Goal: Transaction & Acquisition: Purchase product/service

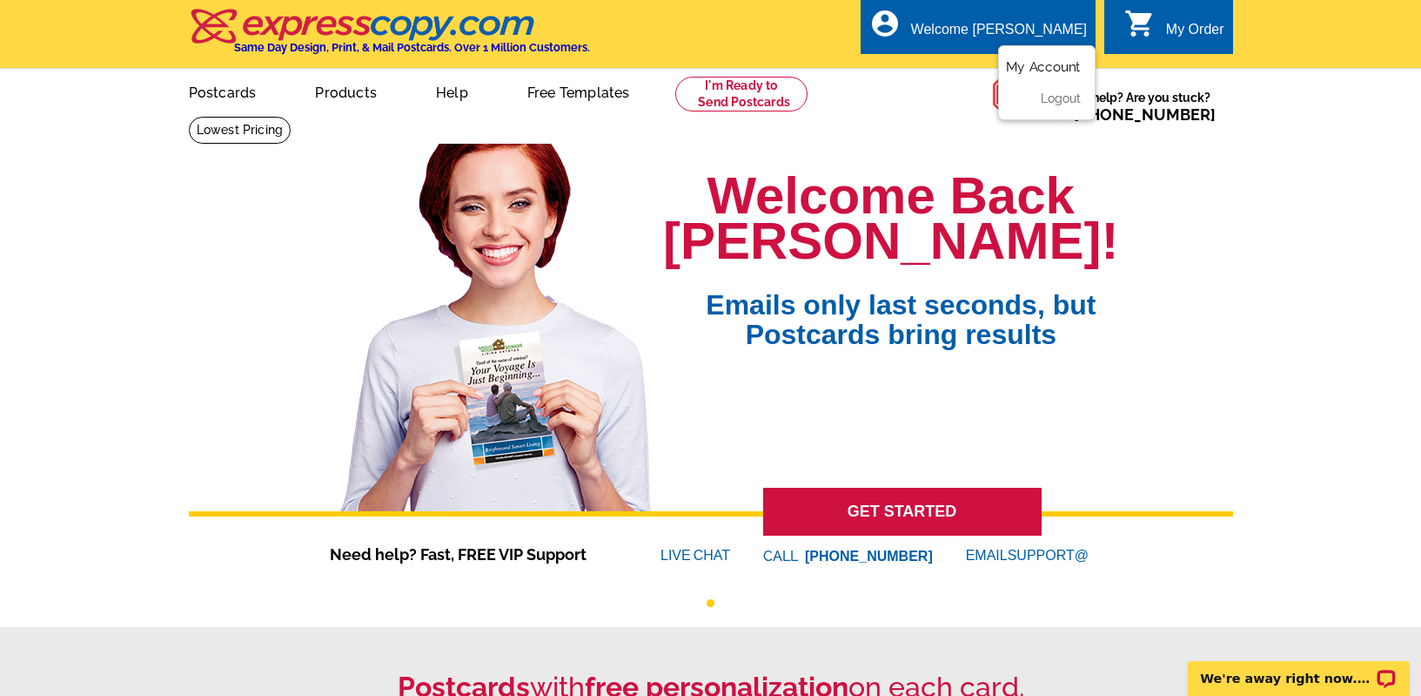
click at [1064, 69] on link "My Account" at bounding box center [1043, 67] width 75 height 16
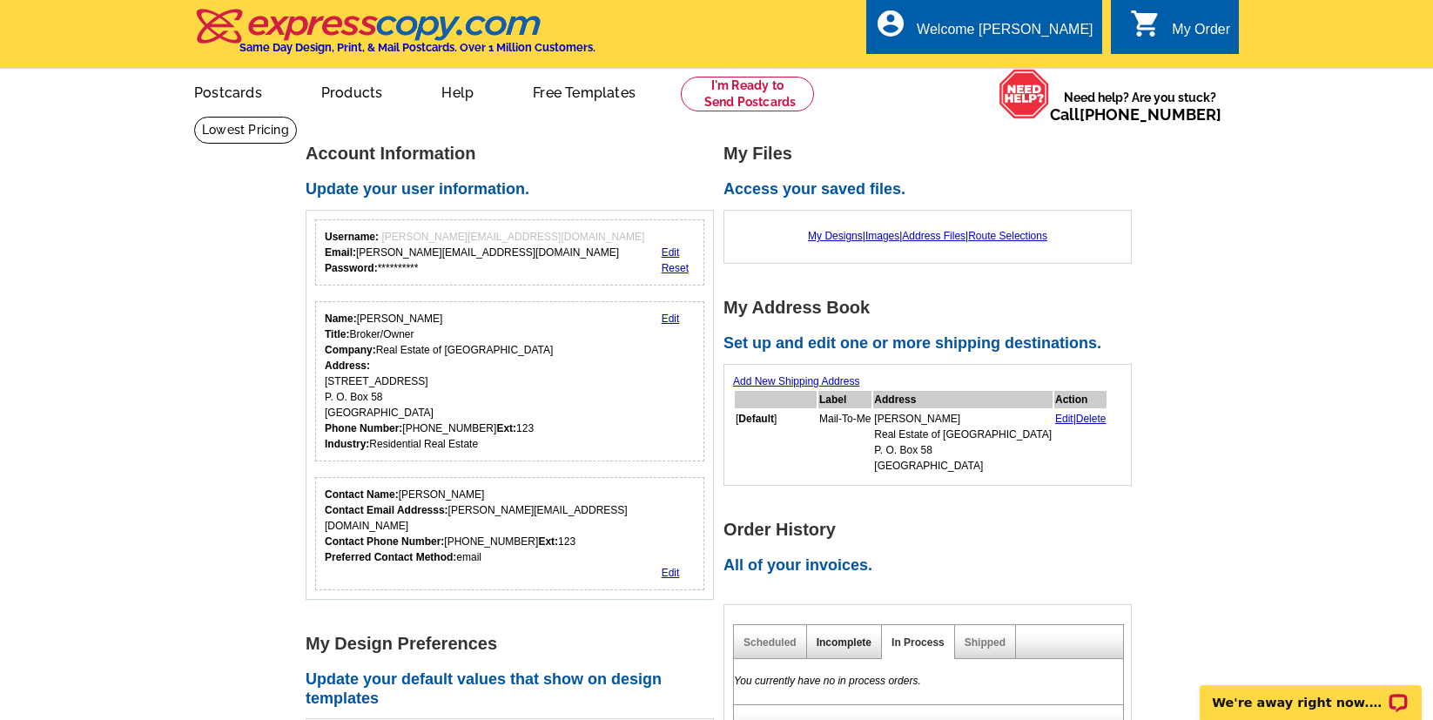
click at [850, 639] on link "Incomplete" at bounding box center [844, 642] width 55 height 12
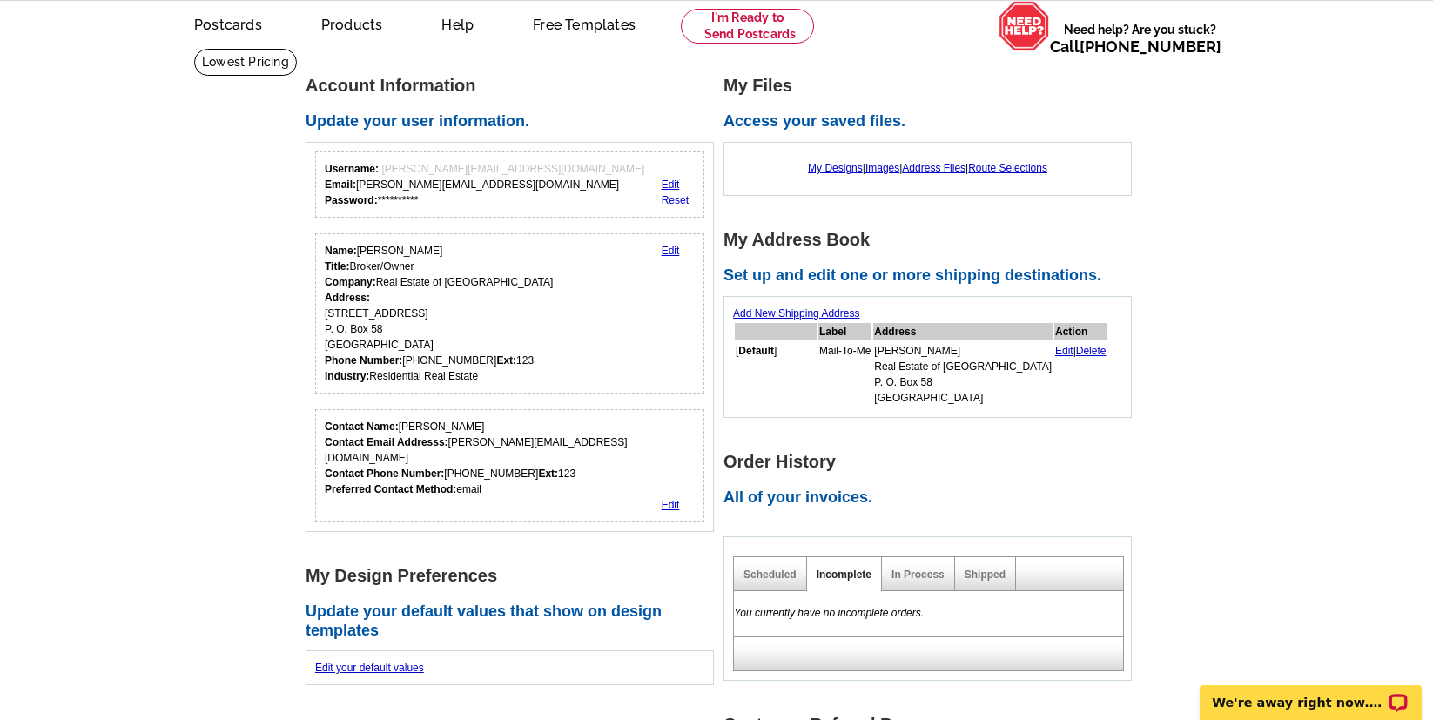
scroll to position [79, 0]
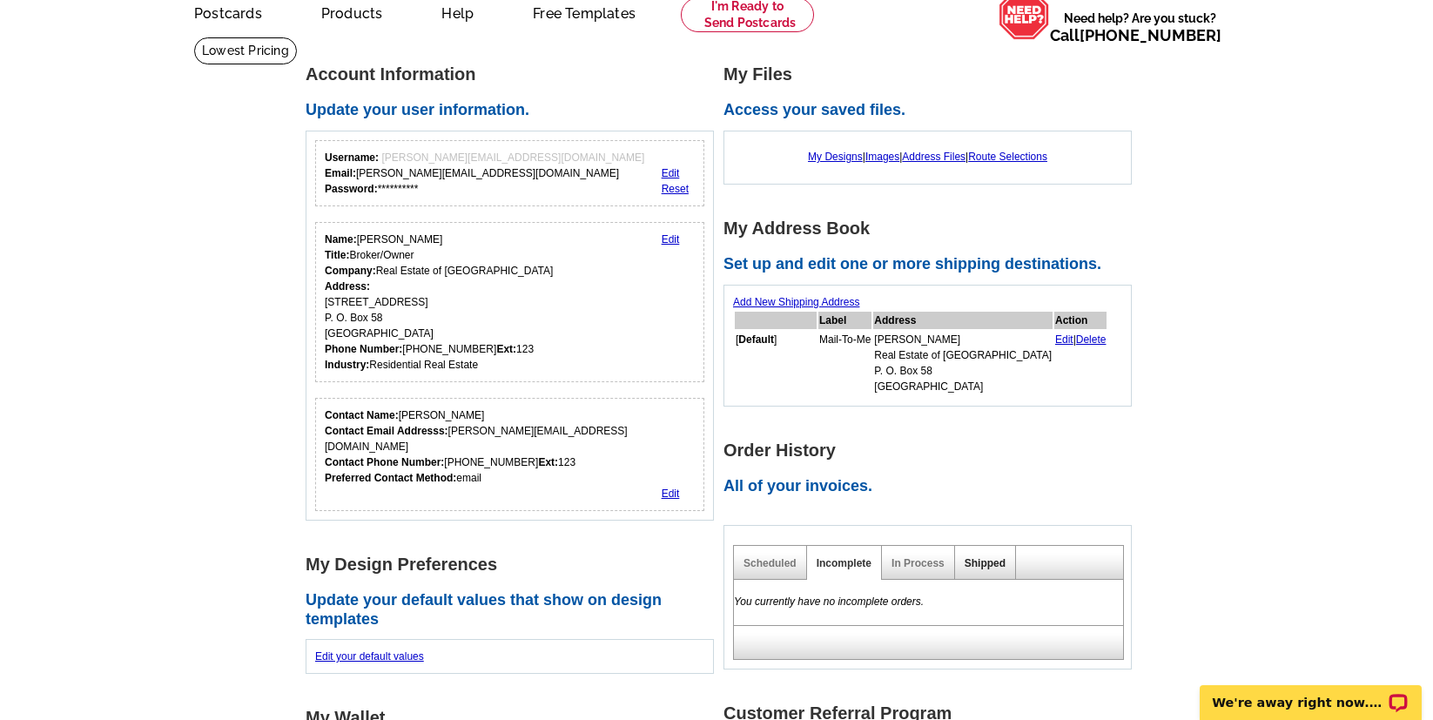
click at [976, 568] on link "Shipped" at bounding box center [984, 563] width 41 height 12
click at [737, 560] on div "Scheduled" at bounding box center [770, 563] width 73 height 34
click at [763, 562] on link "Scheduled" at bounding box center [769, 563] width 53 height 12
click at [909, 568] on link "In Process" at bounding box center [917, 563] width 53 height 12
click at [849, 562] on link "Incomplete" at bounding box center [844, 563] width 55 height 12
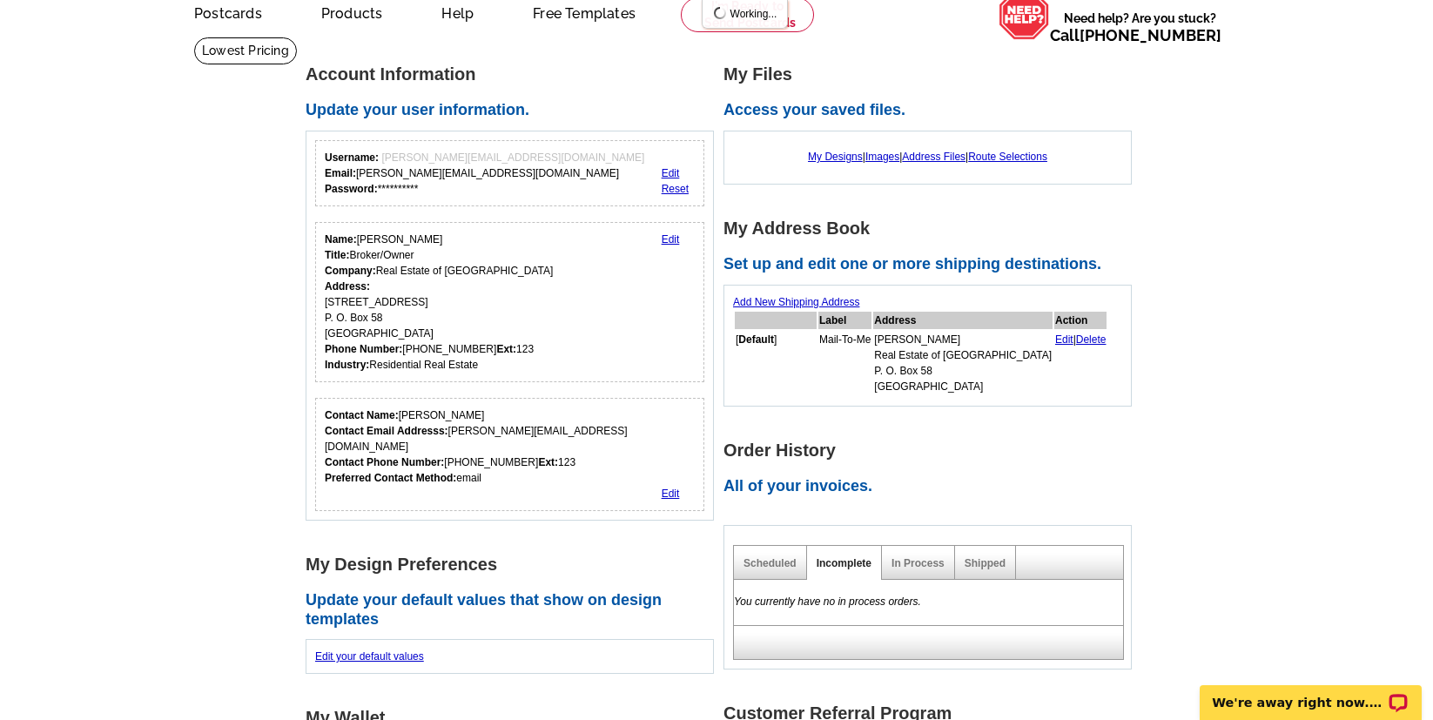
scroll to position [0, 0]
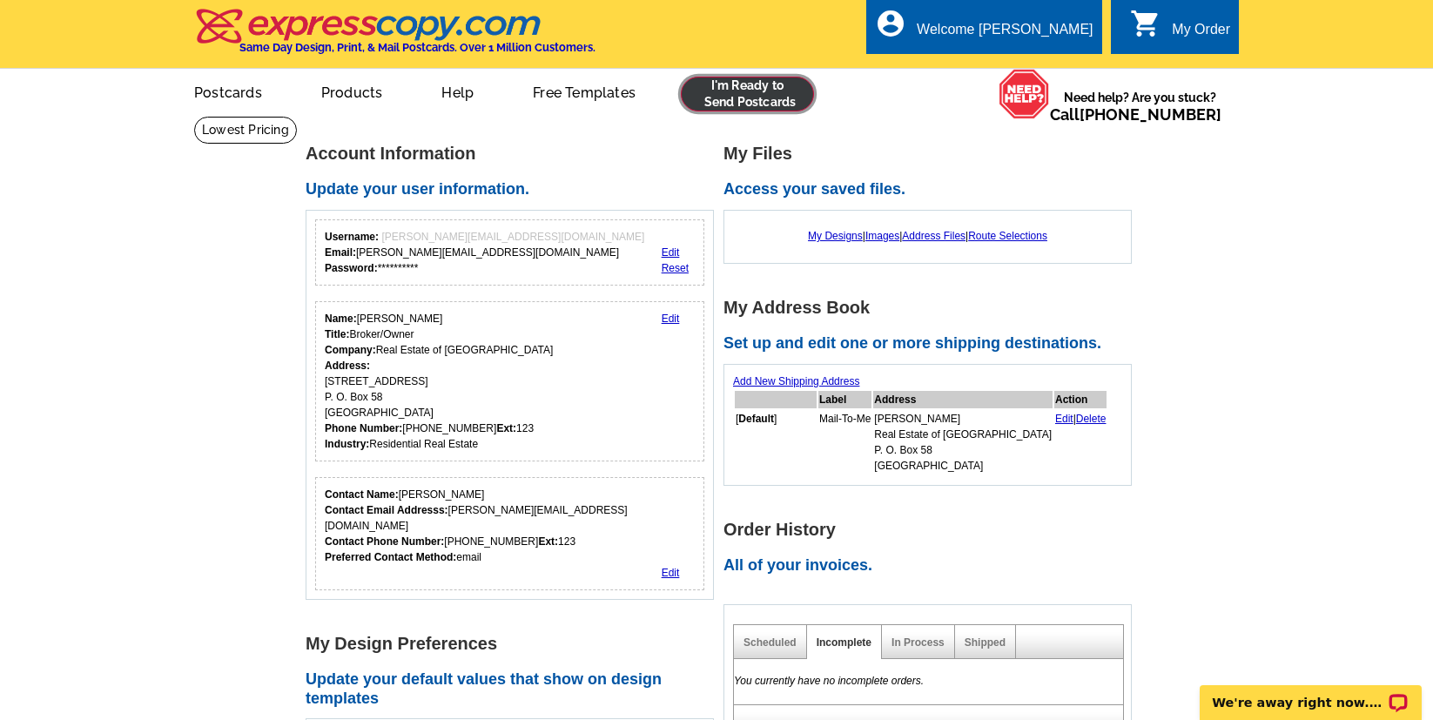
click at [718, 97] on link at bounding box center [747, 94] width 133 height 35
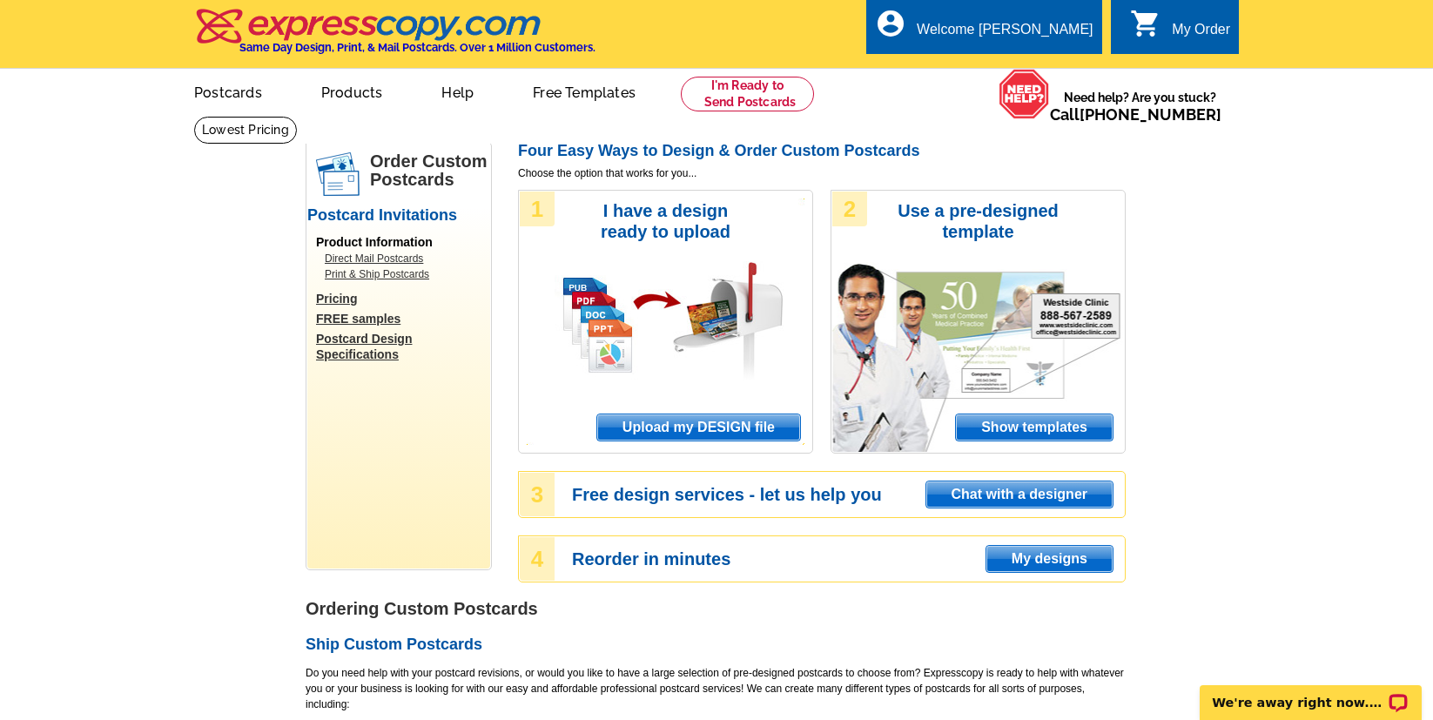
click at [727, 432] on span "Upload my DESIGN file" at bounding box center [698, 427] width 203 height 26
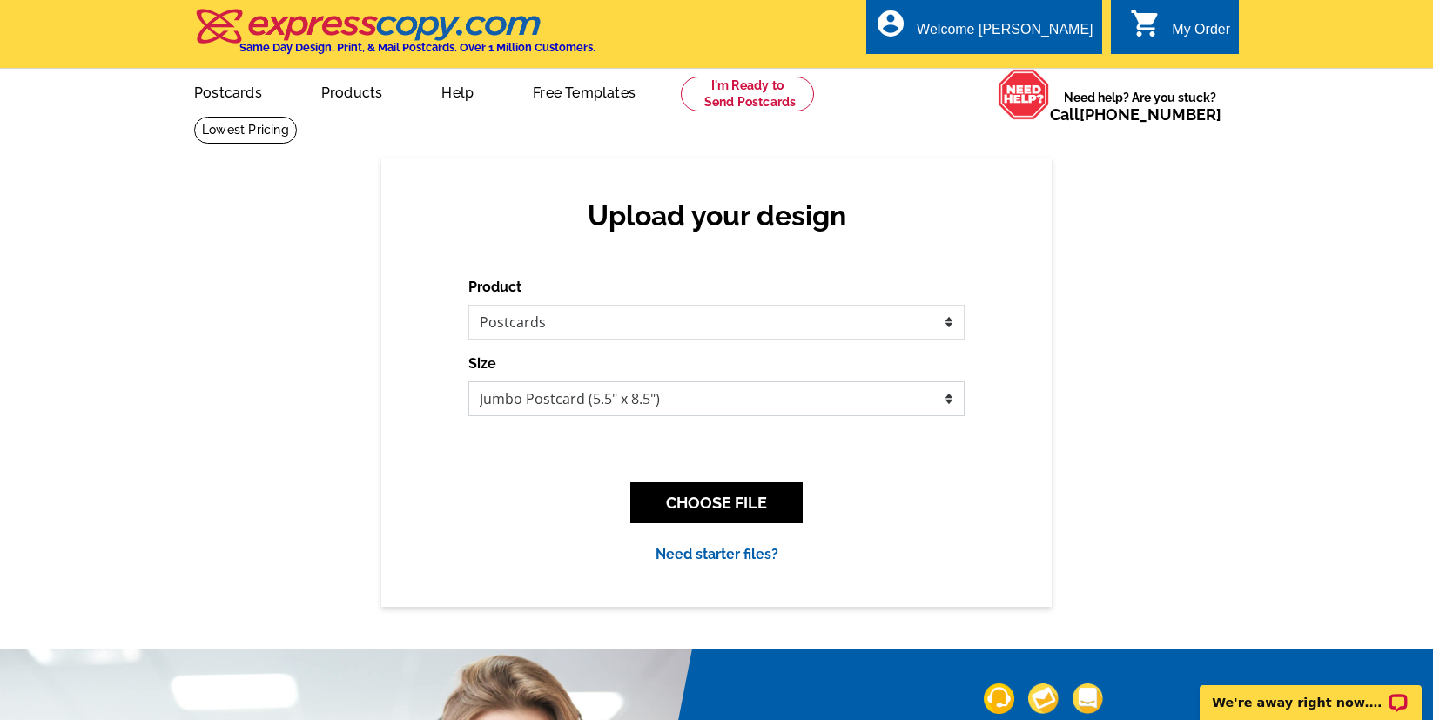
click at [709, 396] on select "Jumbo Postcard (5.5" x 8.5") Regular Postcard (4.25" x 5.6") Panoramic Postcard…" at bounding box center [716, 398] width 496 height 35
select select "1"
click at [468, 381] on select "Jumbo Postcard (5.5" x 8.5") Regular Postcard (4.25" x 5.6") Panoramic Postcard…" at bounding box center [716, 398] width 496 height 35
click at [745, 503] on button "CHOOSE FILE" at bounding box center [716, 502] width 172 height 41
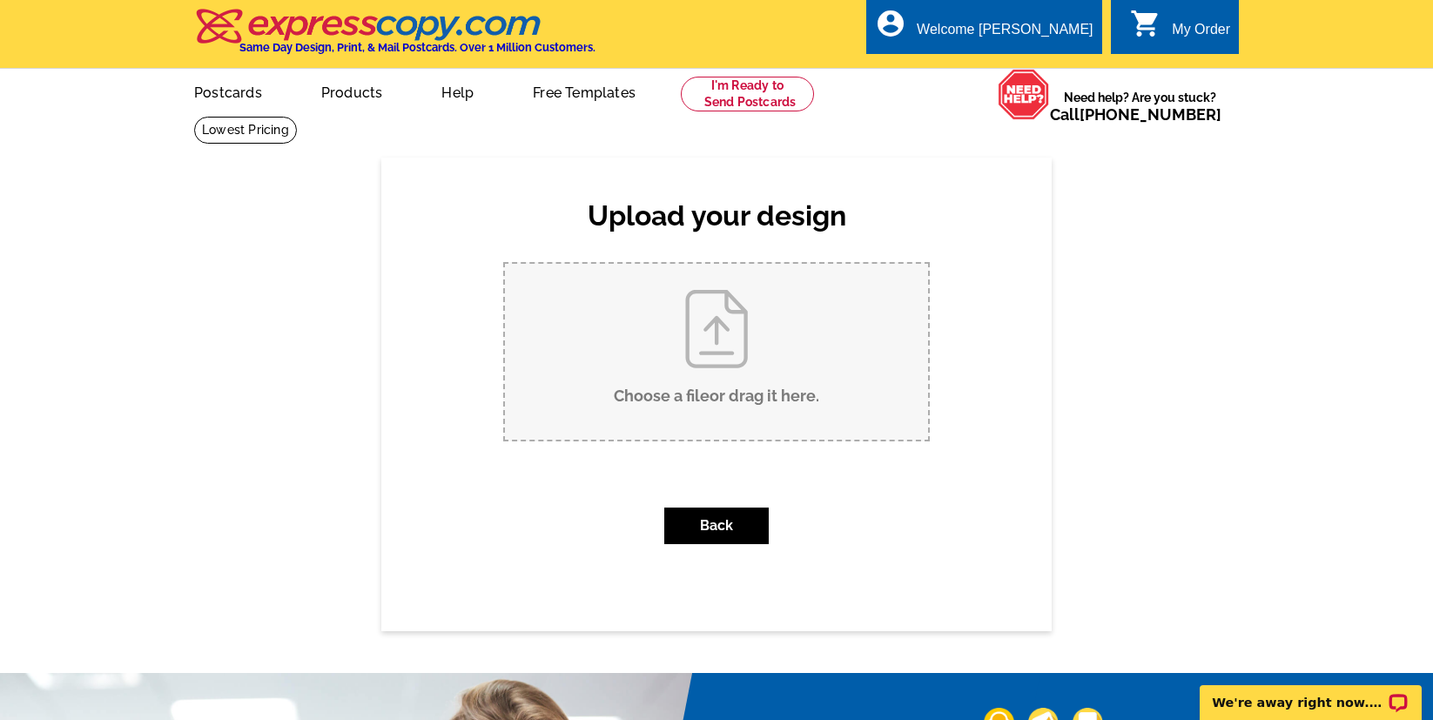
click at [755, 391] on input "Choose a file or drag it here ." at bounding box center [716, 352] width 423 height 176
type input "C:\fakepath\HCH21-6_sold.pdf"
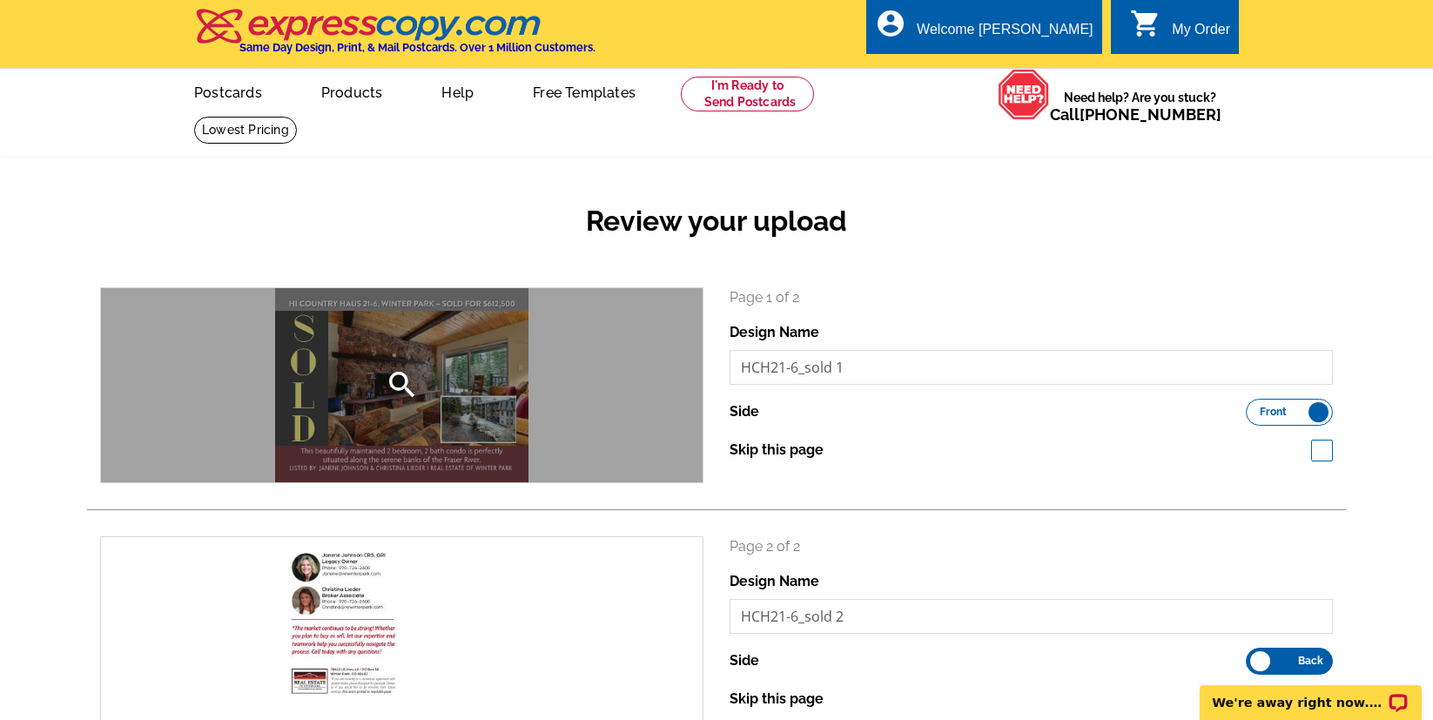
click at [405, 389] on icon "search" at bounding box center [402, 384] width 35 height 35
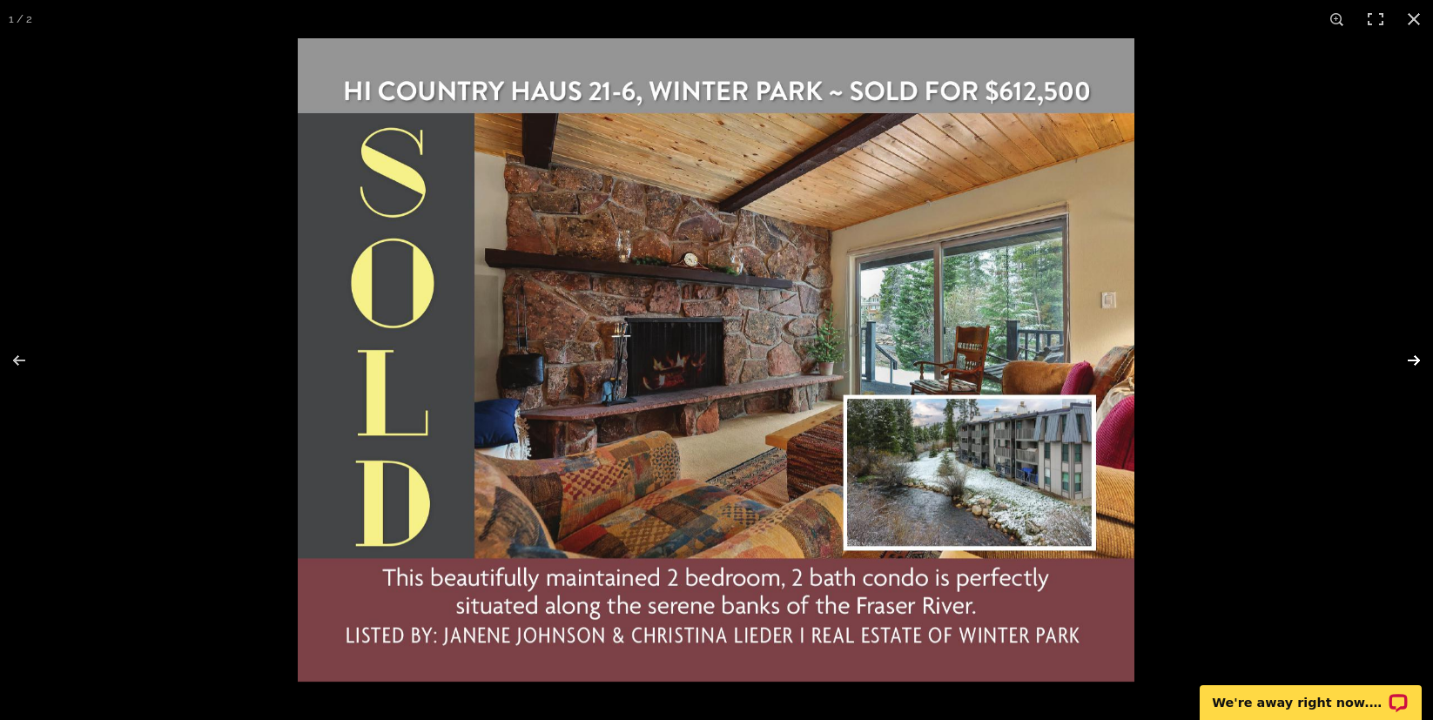
click at [1413, 361] on button at bounding box center [1402, 360] width 61 height 87
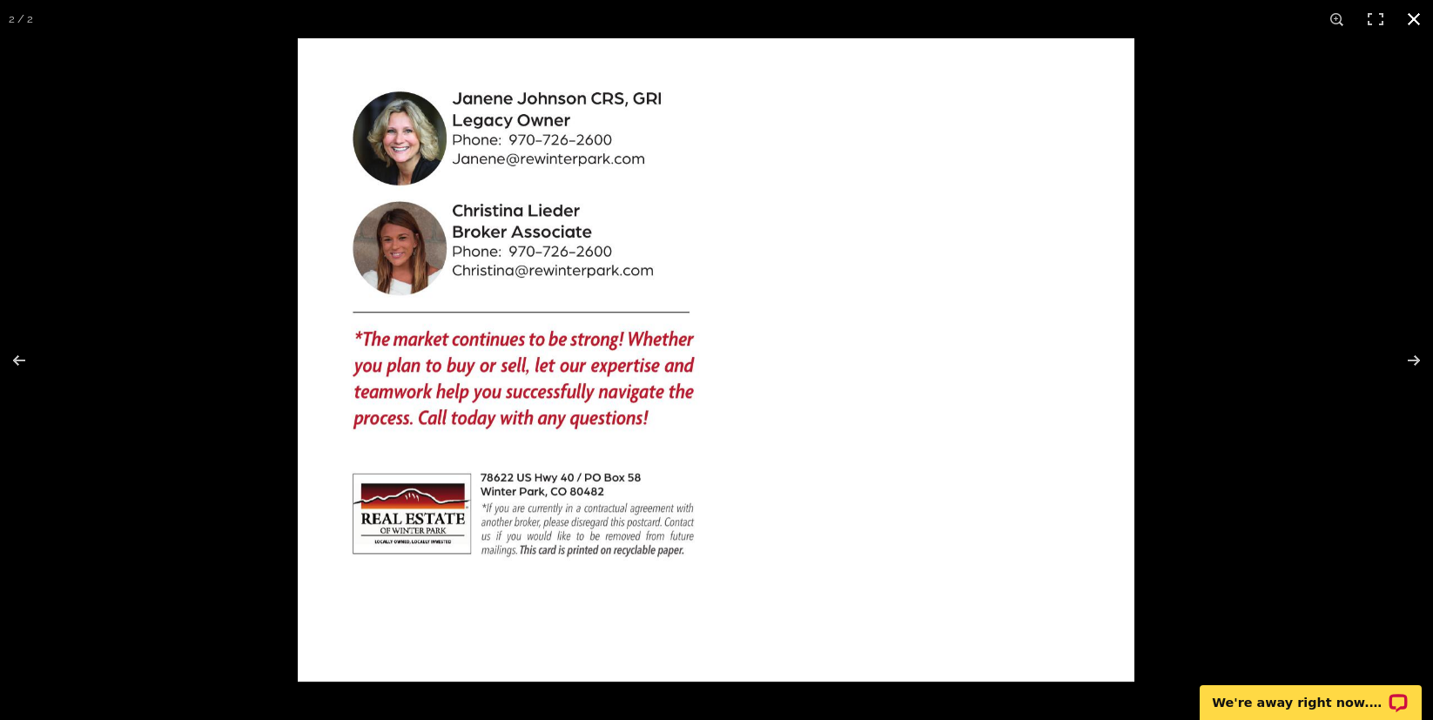
click at [1415, 21] on button at bounding box center [1414, 19] width 38 height 38
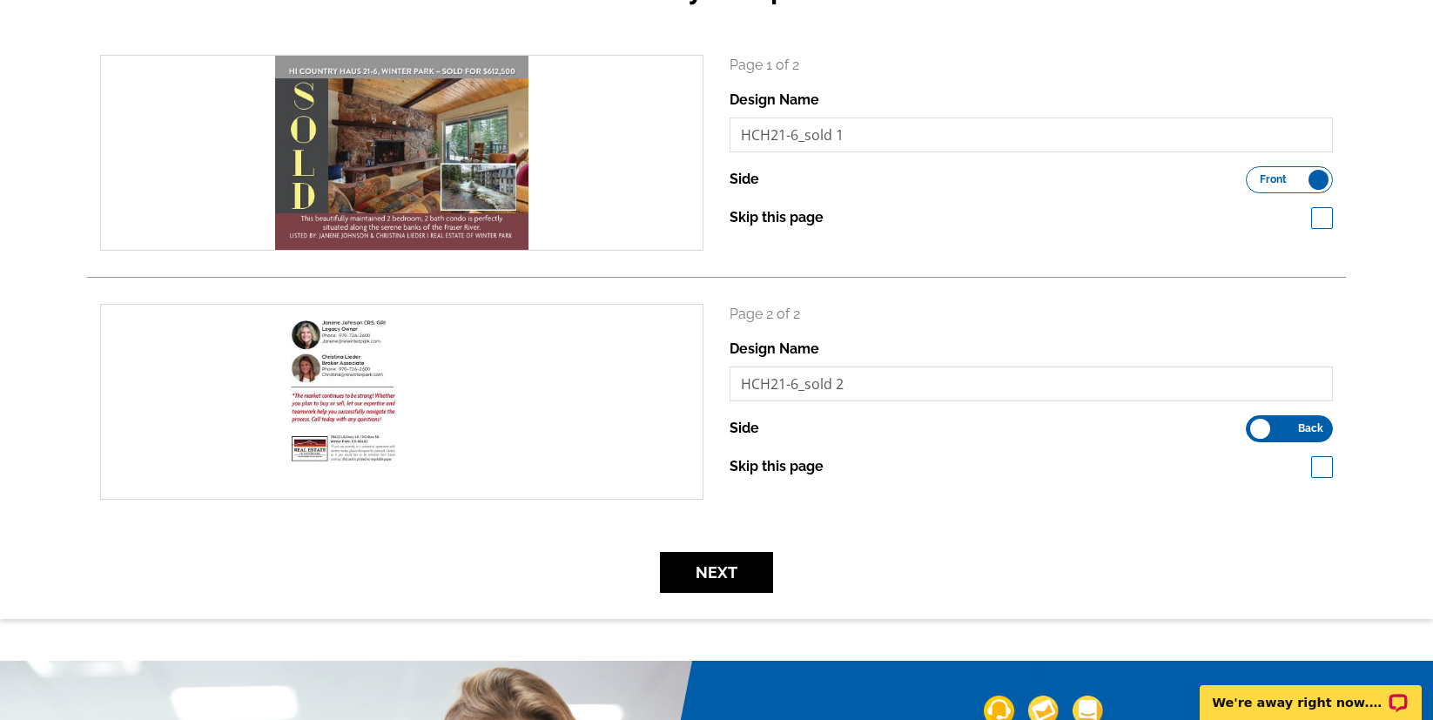
scroll to position [233, 0]
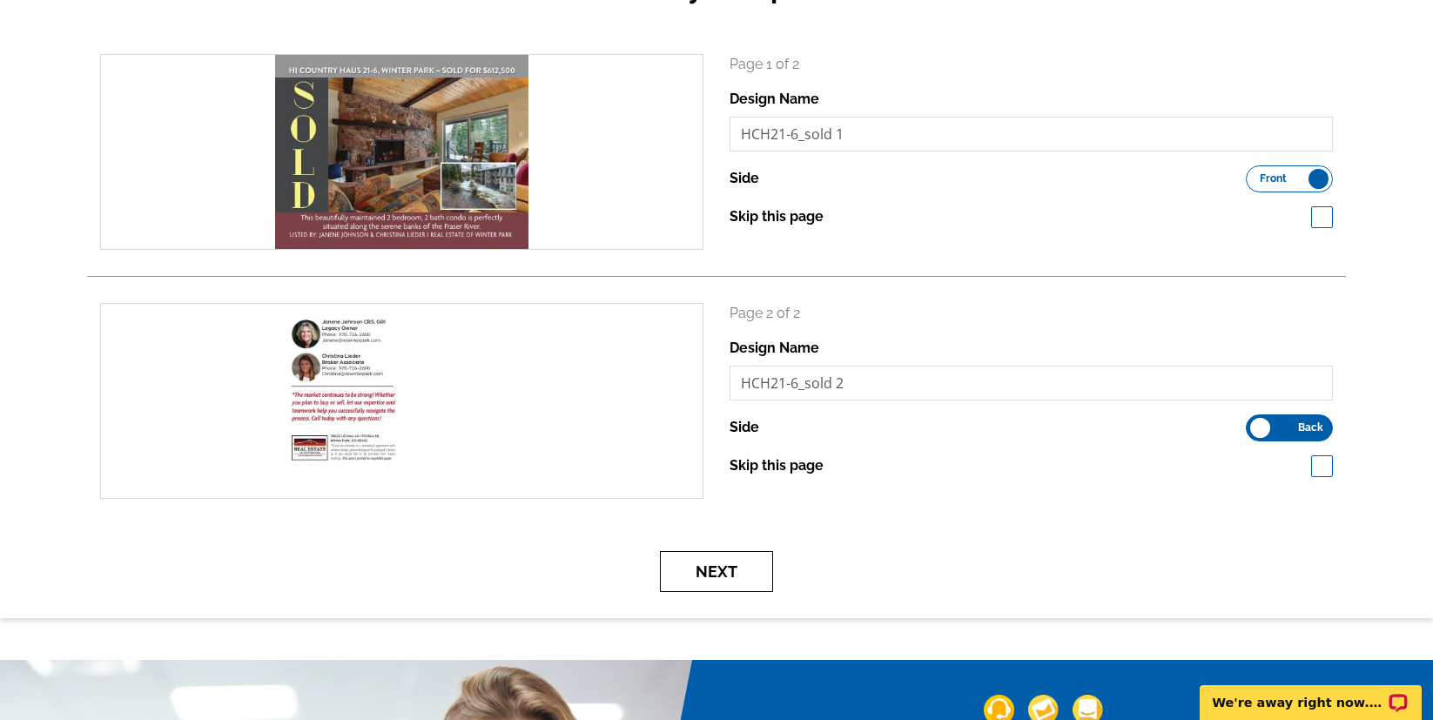
click at [728, 573] on button "Next" at bounding box center [716, 571] width 113 height 41
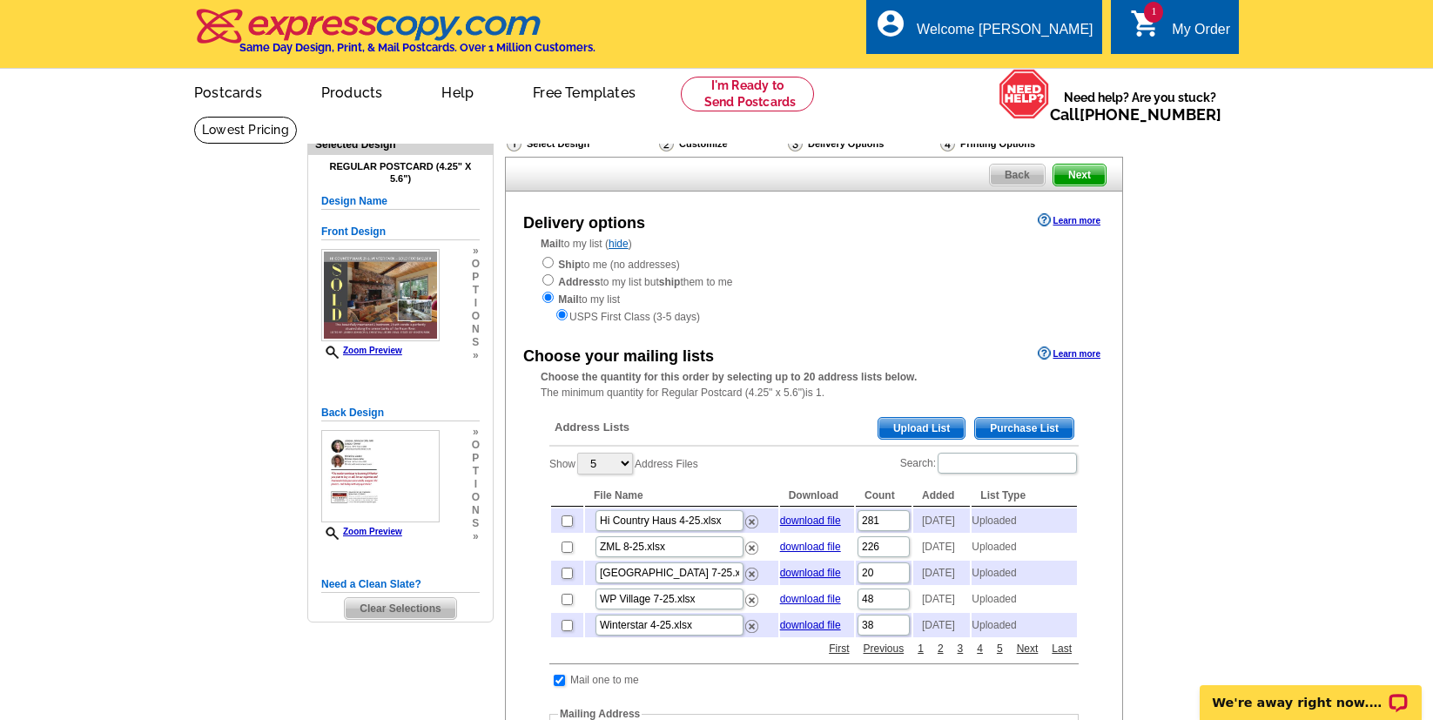
click at [895, 426] on span "Upload List" at bounding box center [921, 428] width 86 height 21
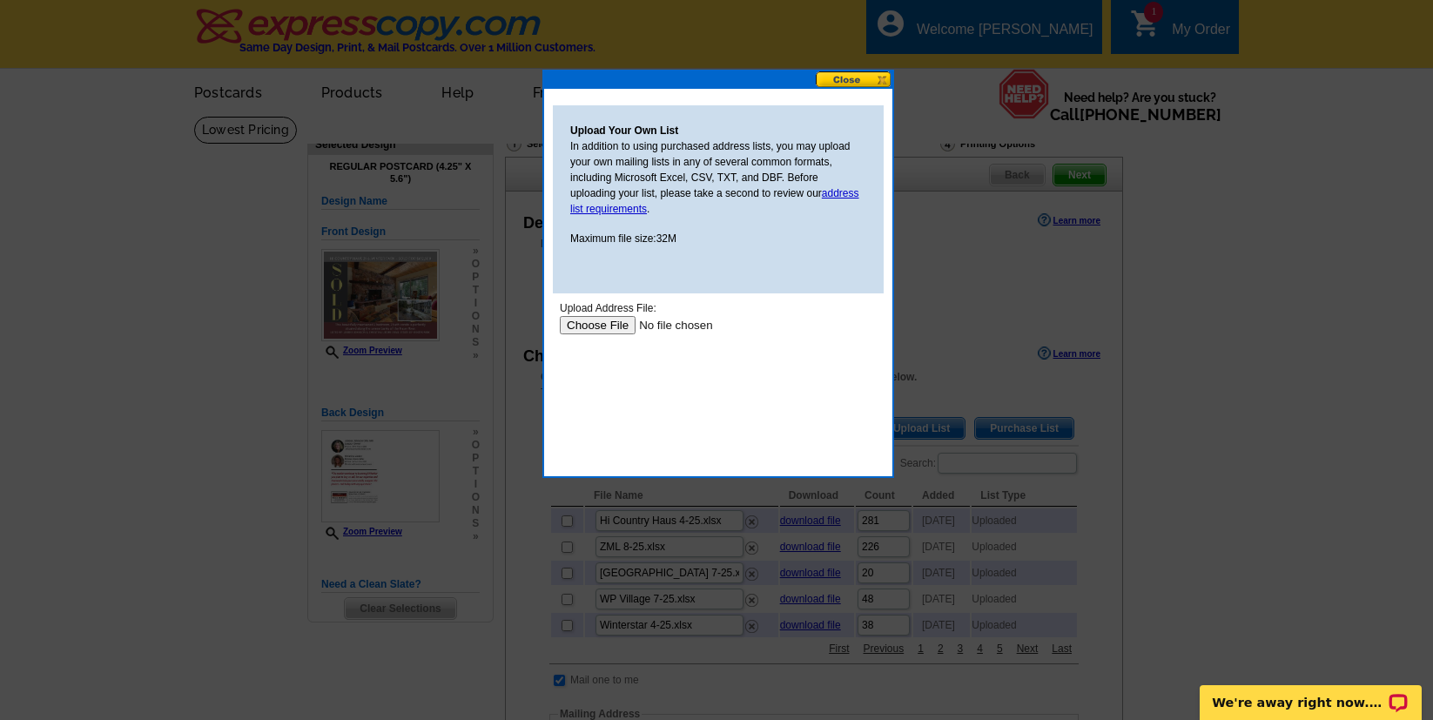
click at [588, 322] on input "file" at bounding box center [670, 325] width 220 height 18
click at [855, 83] on button at bounding box center [854, 79] width 77 height 17
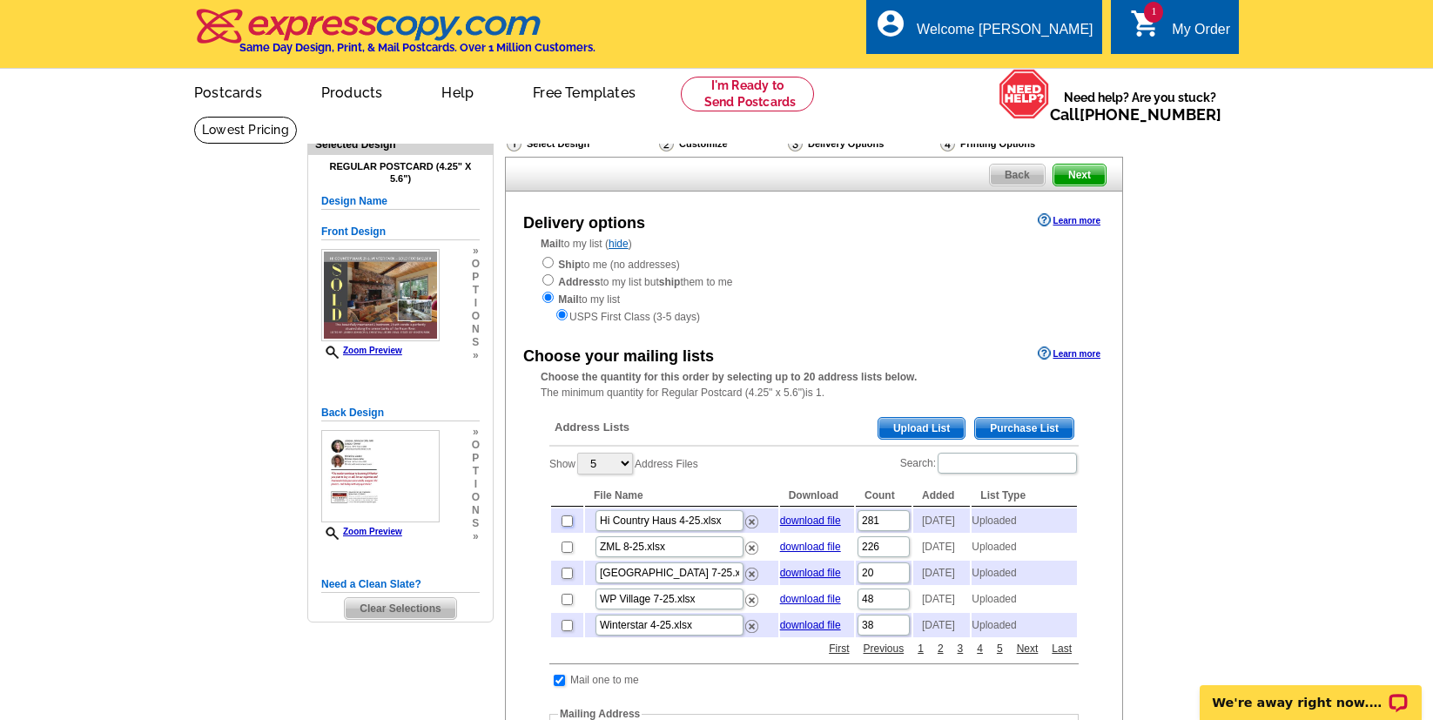
click at [565, 523] on input "checkbox" at bounding box center [566, 520] width 11 height 11
checkbox input "true"
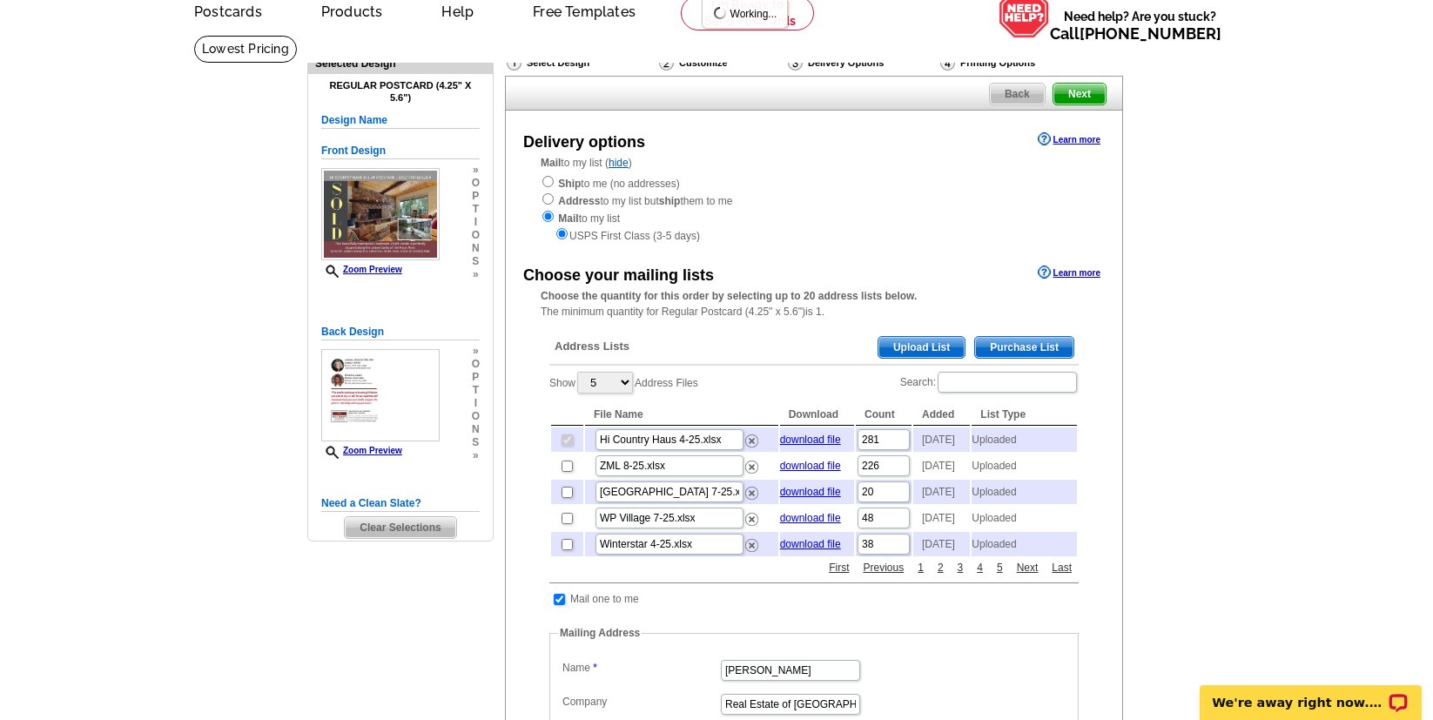
scroll to position [191, 0]
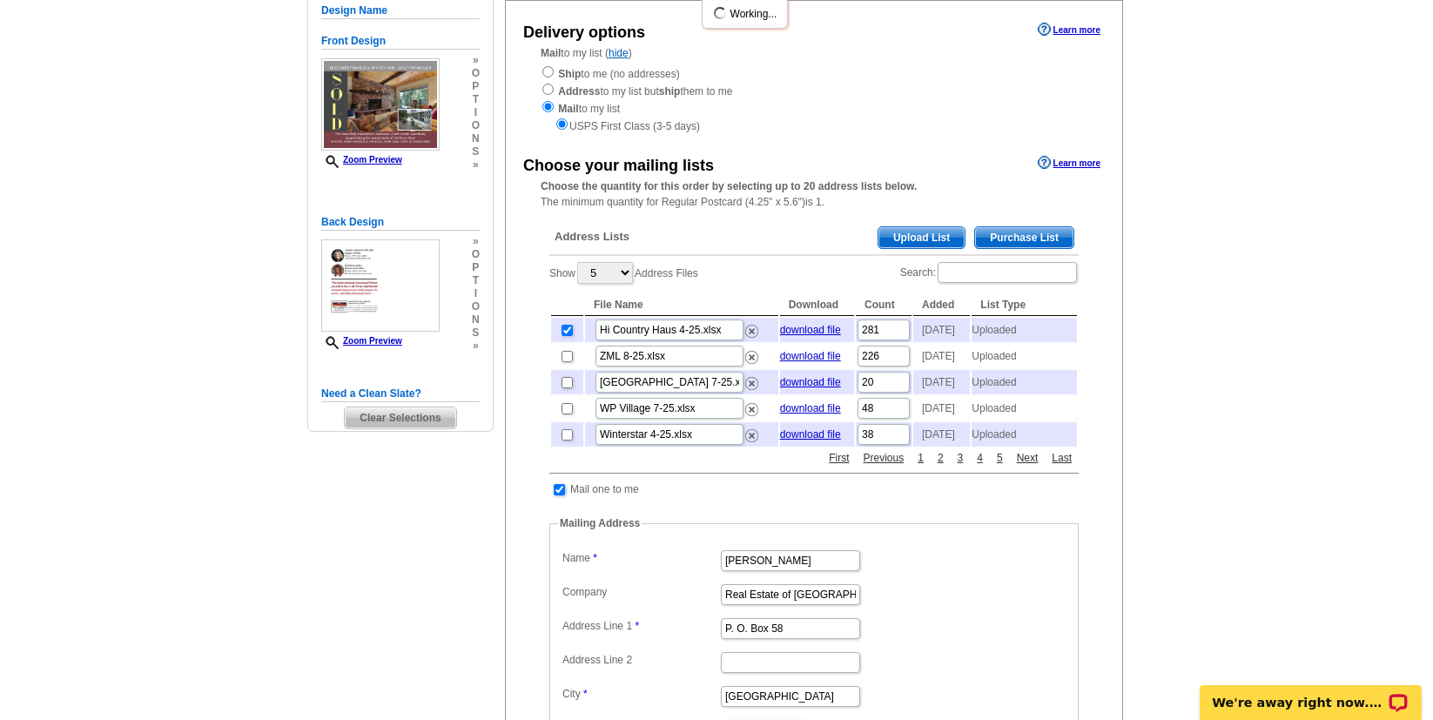
click at [558, 495] on input "checkbox" at bounding box center [559, 489] width 11 height 11
checkbox input "false"
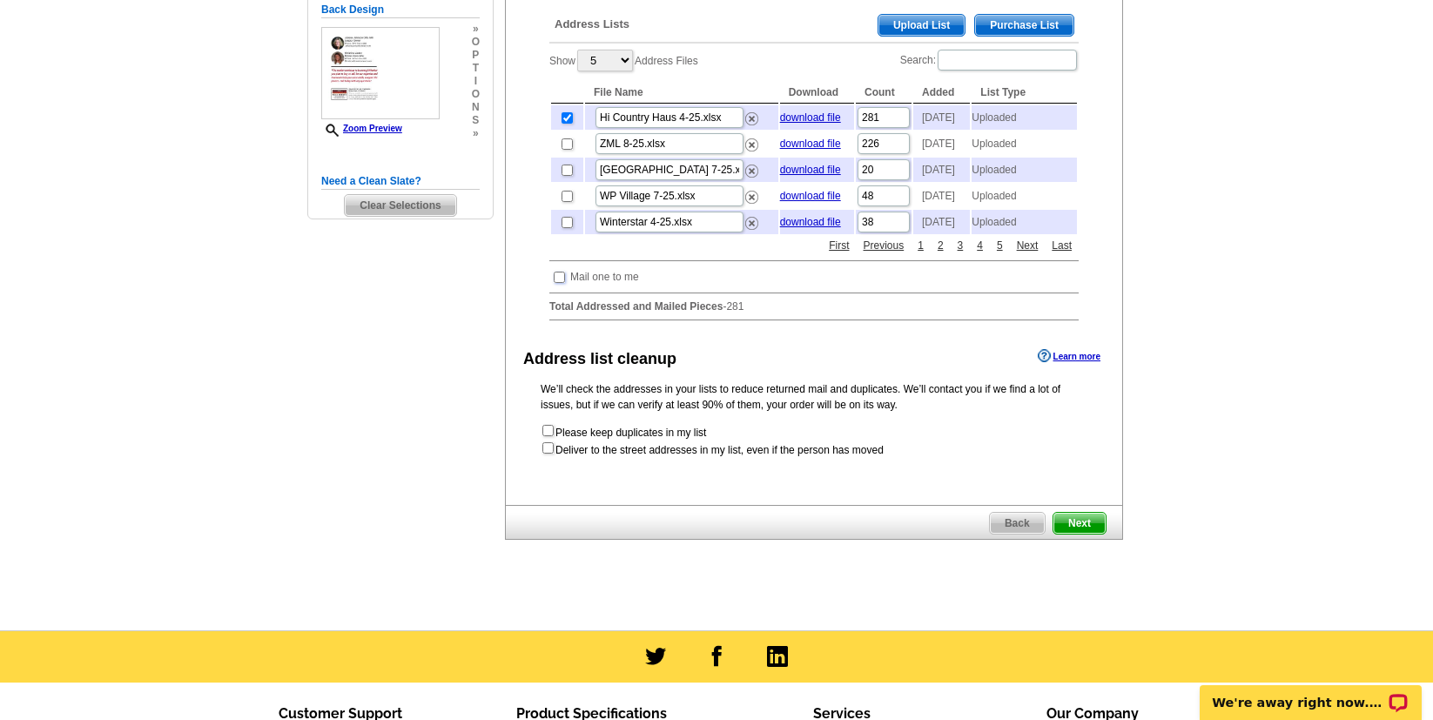
scroll to position [424, 0]
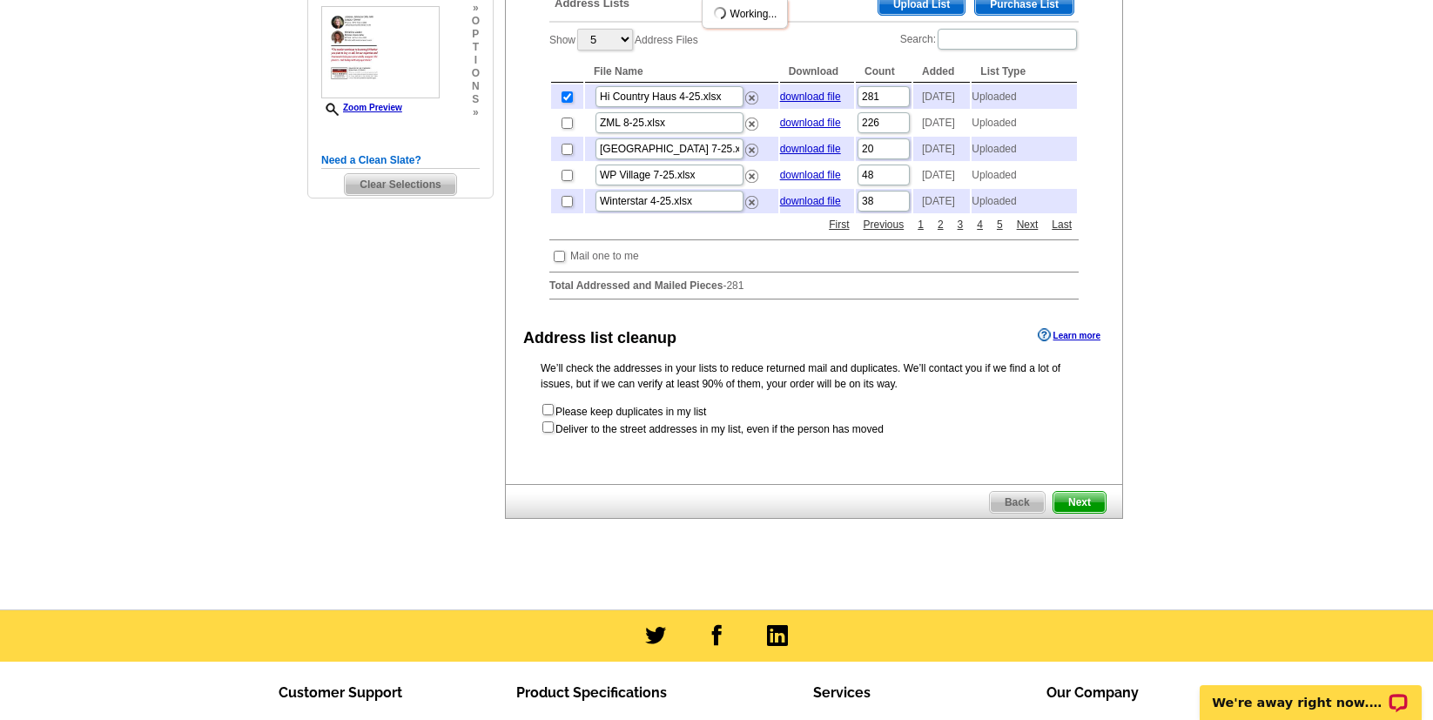
click at [1079, 513] on span "Next" at bounding box center [1079, 502] width 52 height 21
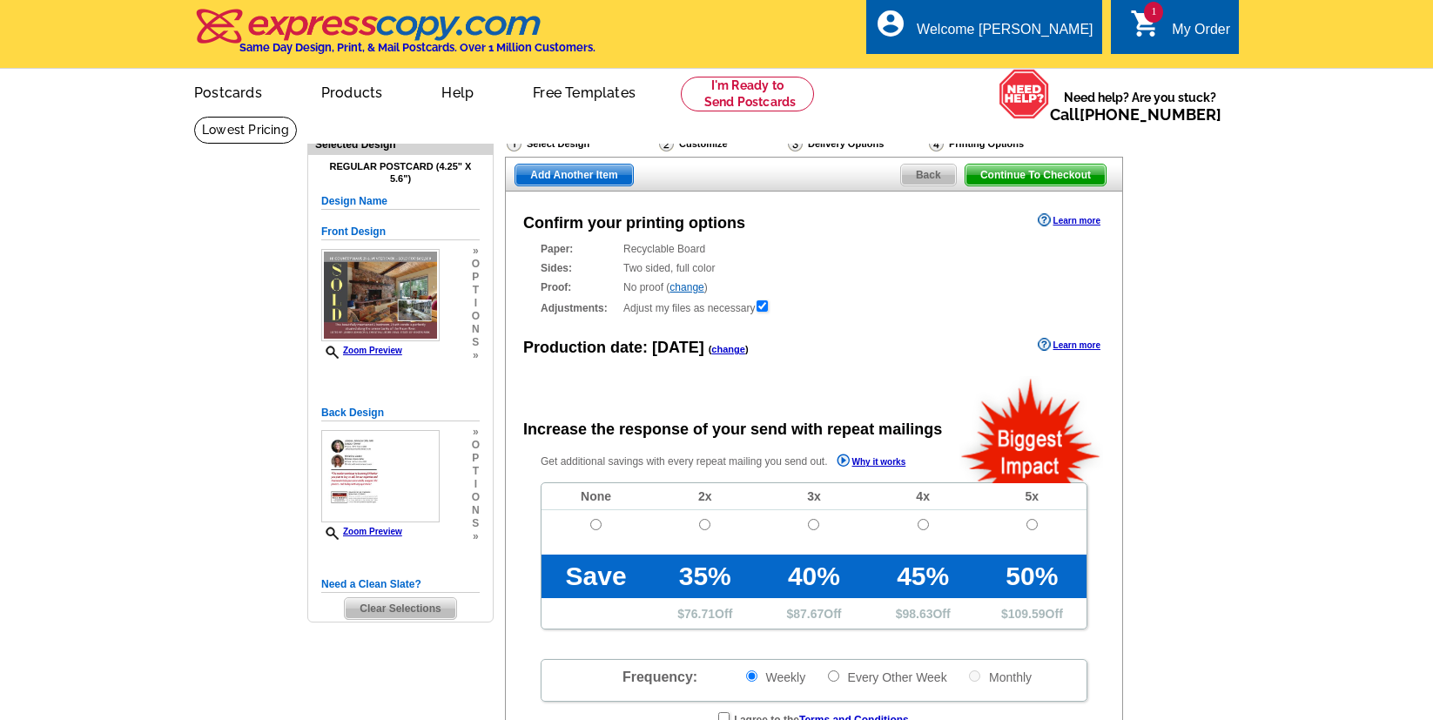
radio input "false"
click at [599, 526] on input "radio" at bounding box center [595, 524] width 11 height 11
radio input "true"
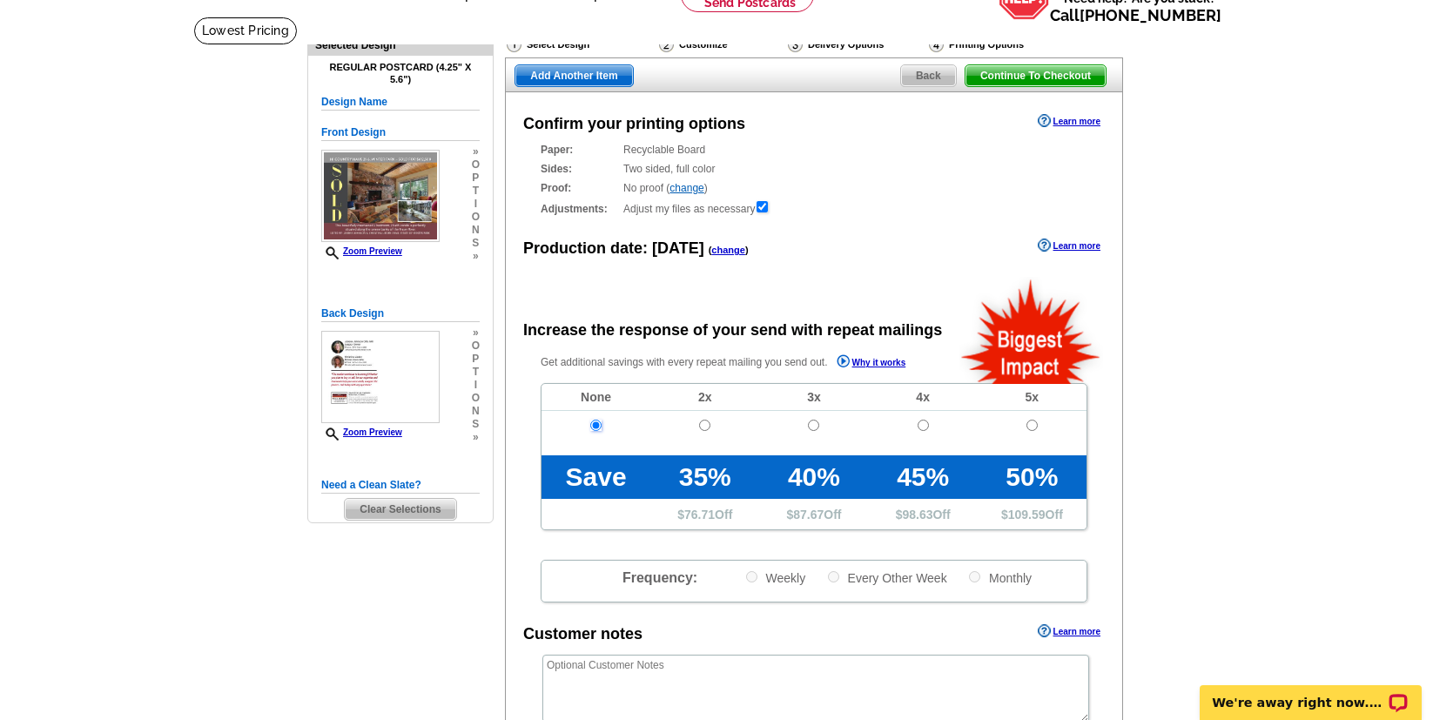
scroll to position [144, 0]
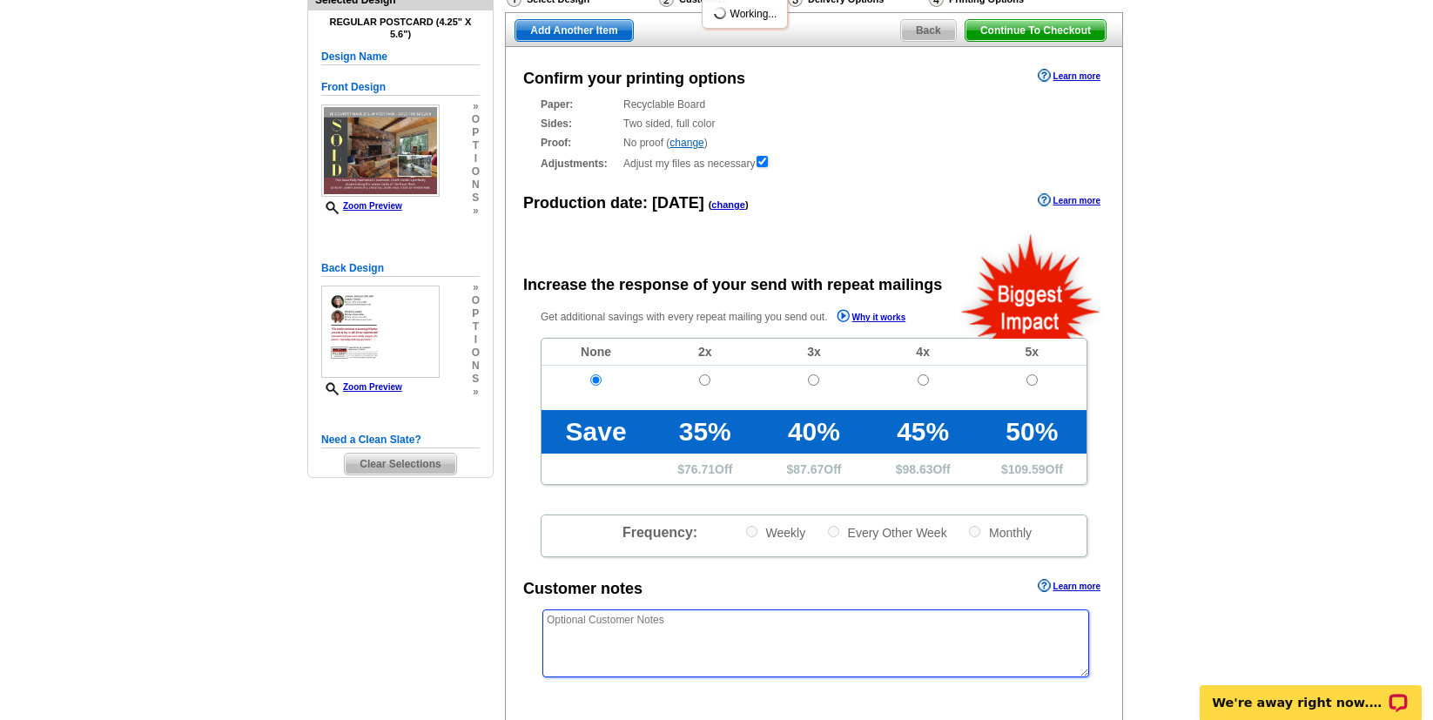
click at [629, 628] on textarea at bounding box center [815, 643] width 547 height 68
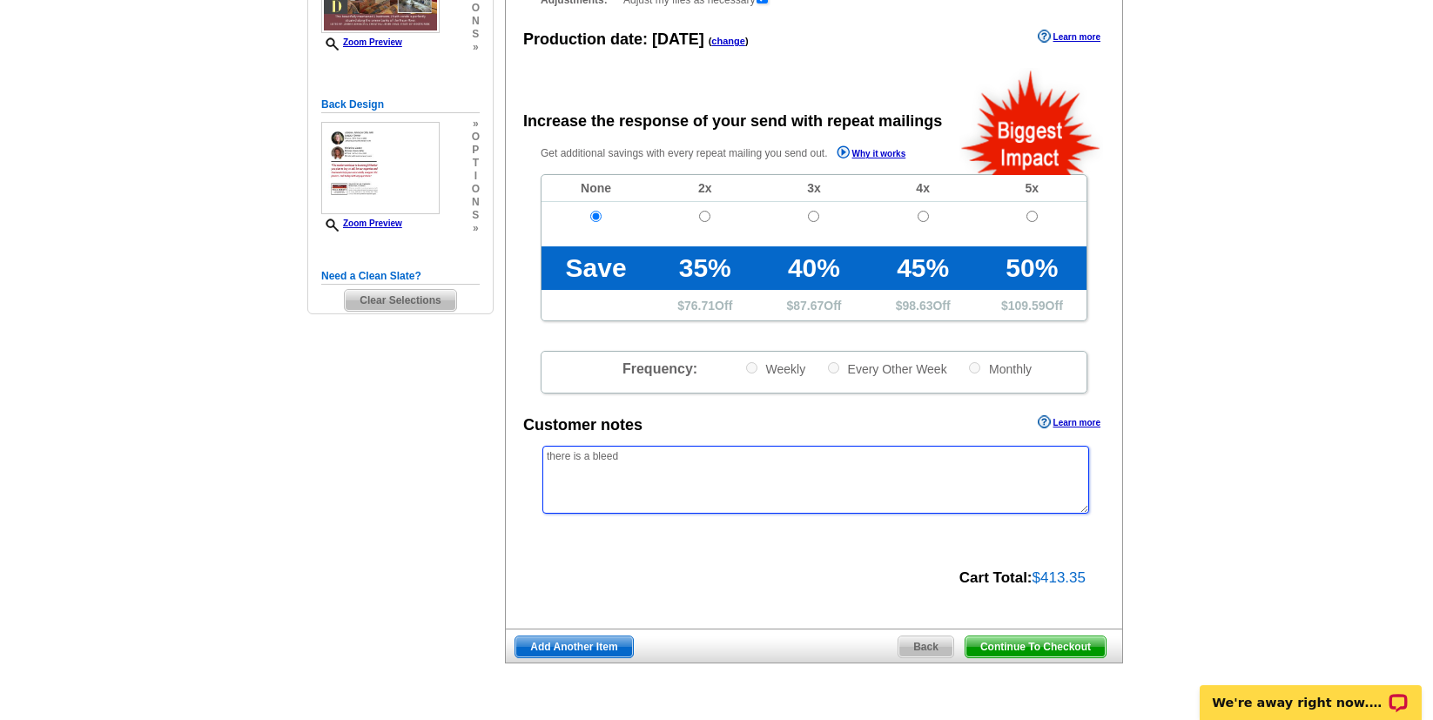
scroll to position [385, 0]
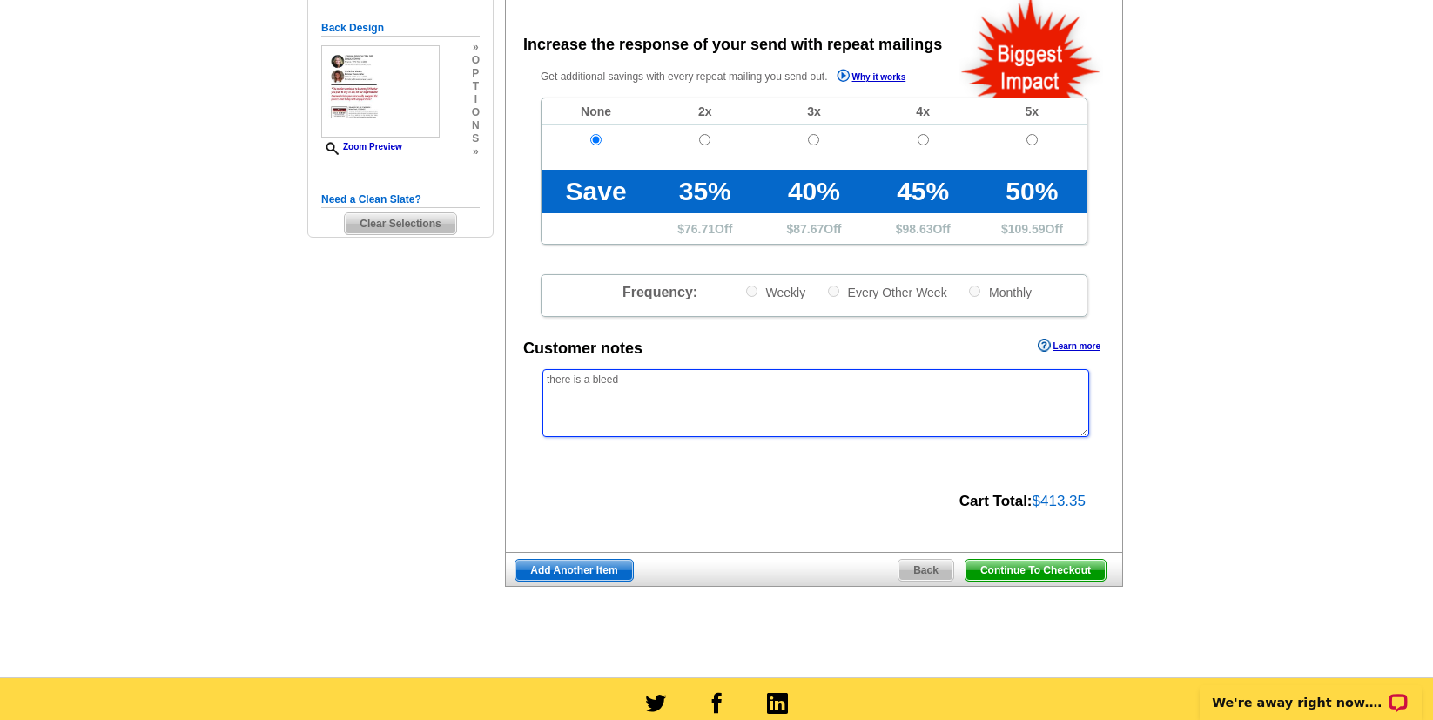
type textarea "there is a bleed"
click at [1033, 574] on span "Continue To Checkout" at bounding box center [1035, 570] width 140 height 21
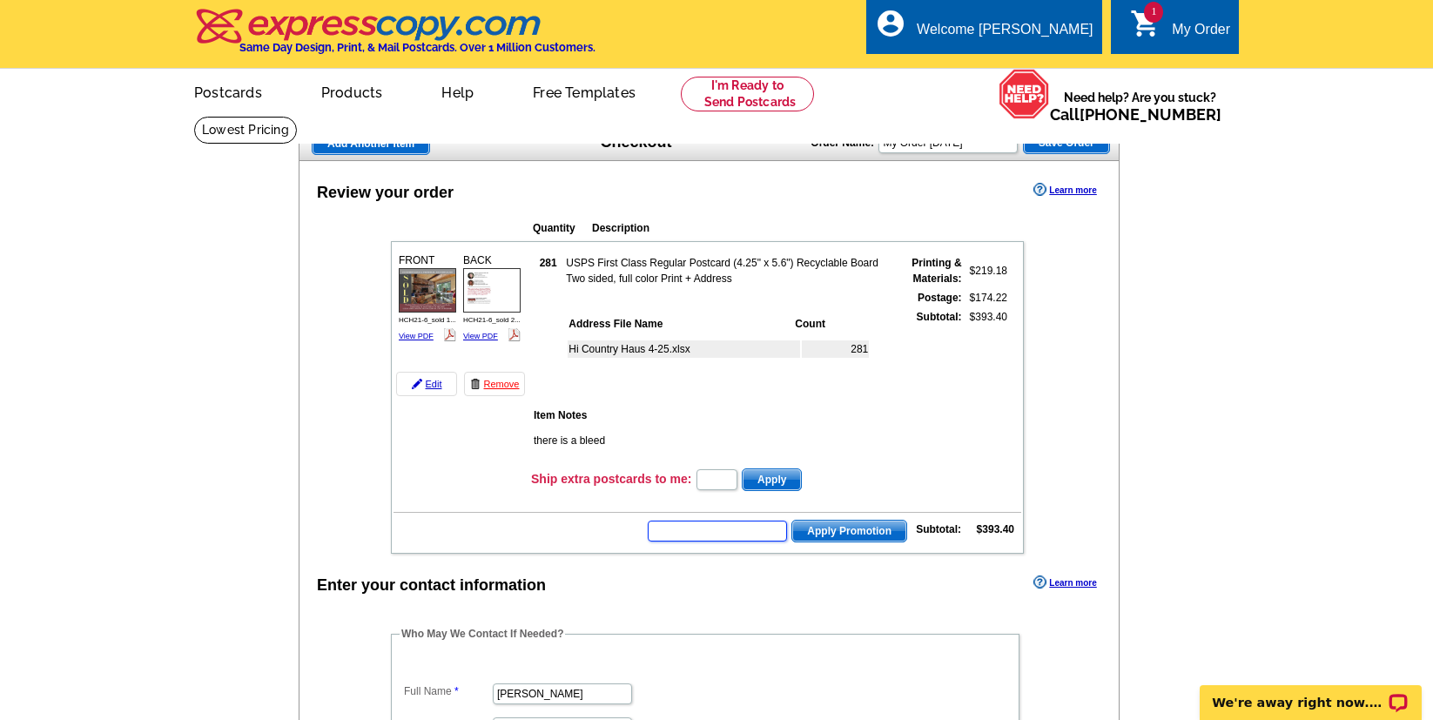
click at [703, 530] on input "text" at bounding box center [717, 531] width 139 height 21
paste input "GROW0825"
type input "GROW0825"
click at [803, 534] on span "Apply Promotion" at bounding box center [849, 531] width 114 height 21
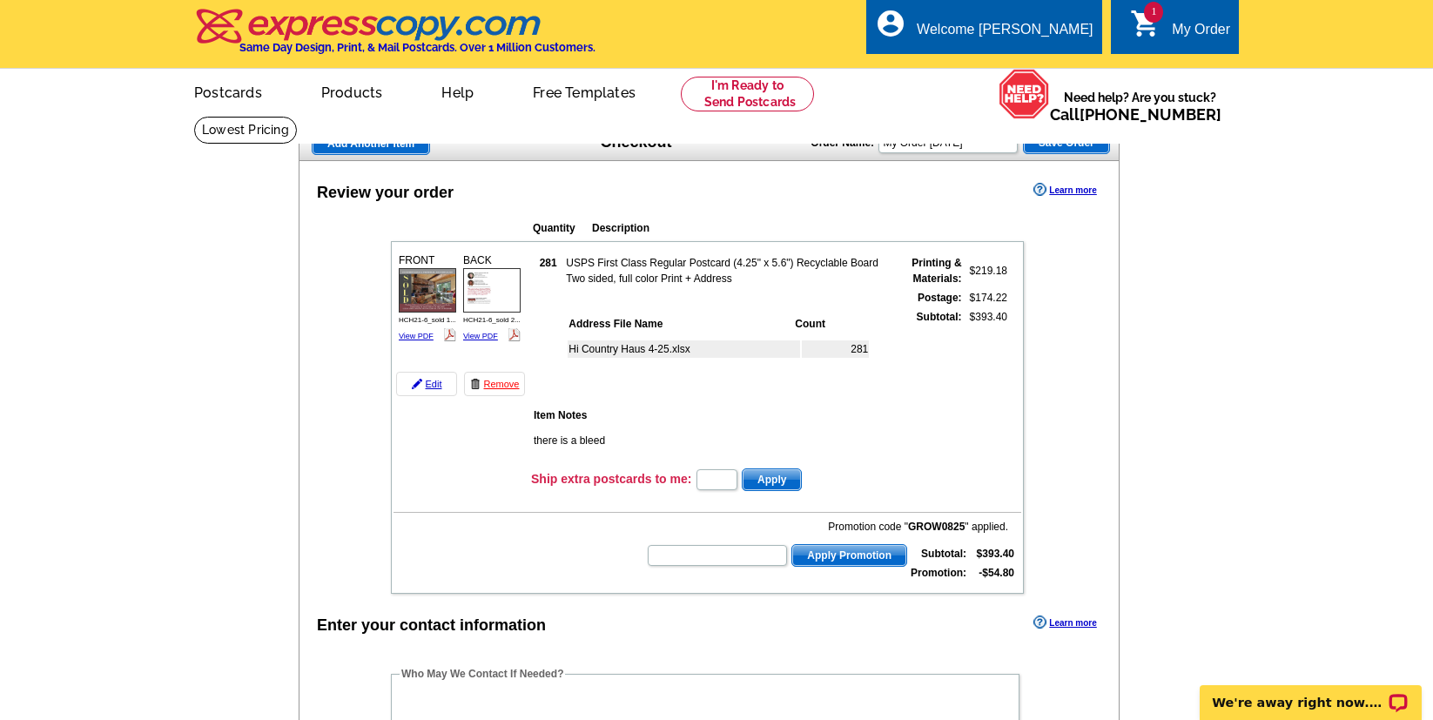
click at [447, 285] on img at bounding box center [427, 290] width 57 height 44
click at [513, 285] on img at bounding box center [491, 290] width 57 height 44
click at [440, 301] on img at bounding box center [427, 290] width 57 height 44
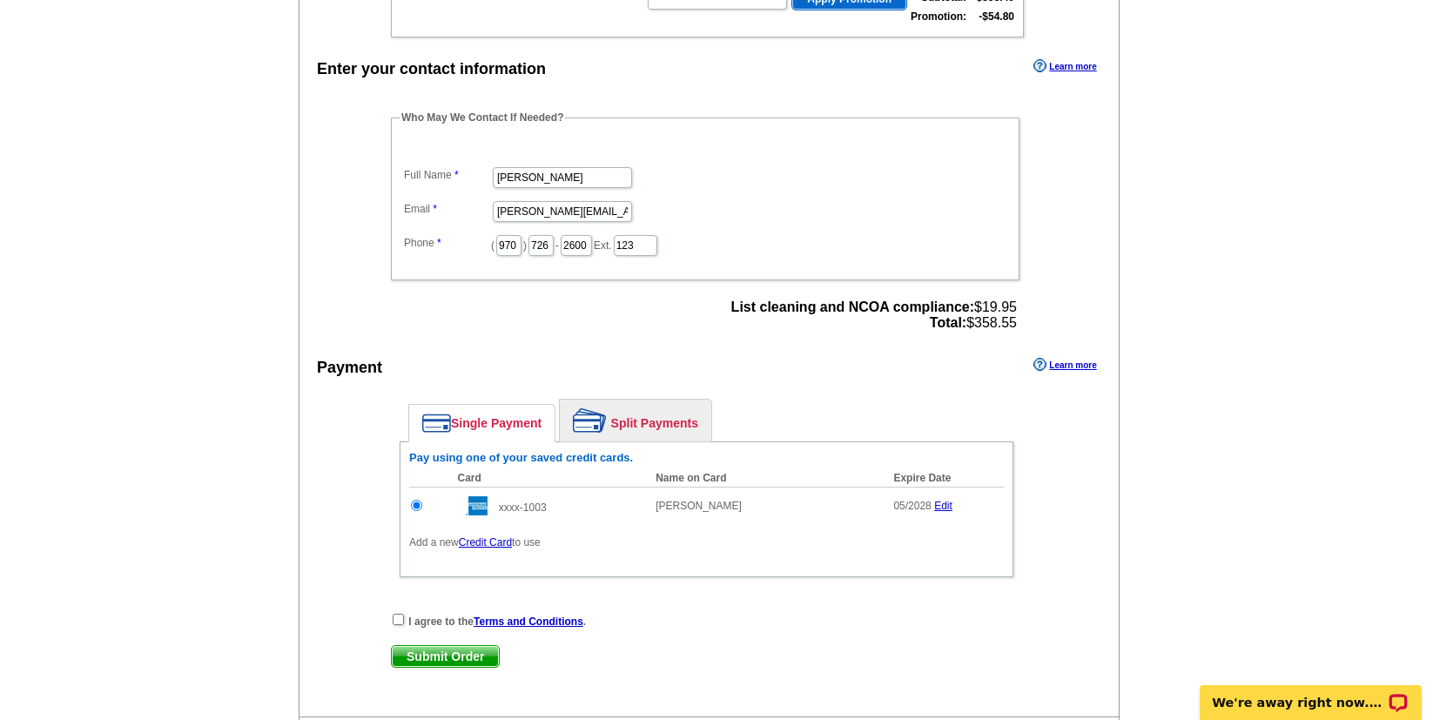
scroll to position [609, 0]
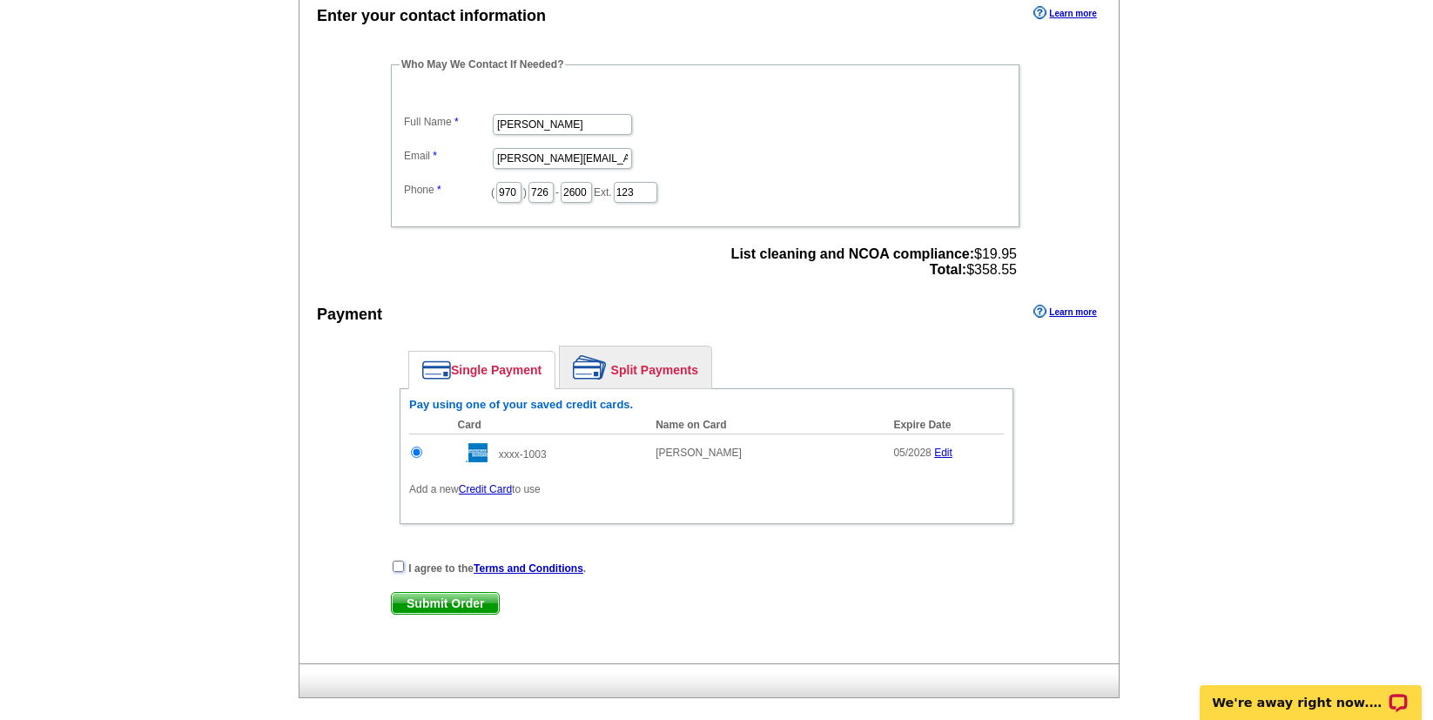
click at [400, 565] on input "checkbox" at bounding box center [398, 566] width 11 height 11
checkbox input "true"
click at [433, 605] on span "Submit Order" at bounding box center [445, 603] width 107 height 21
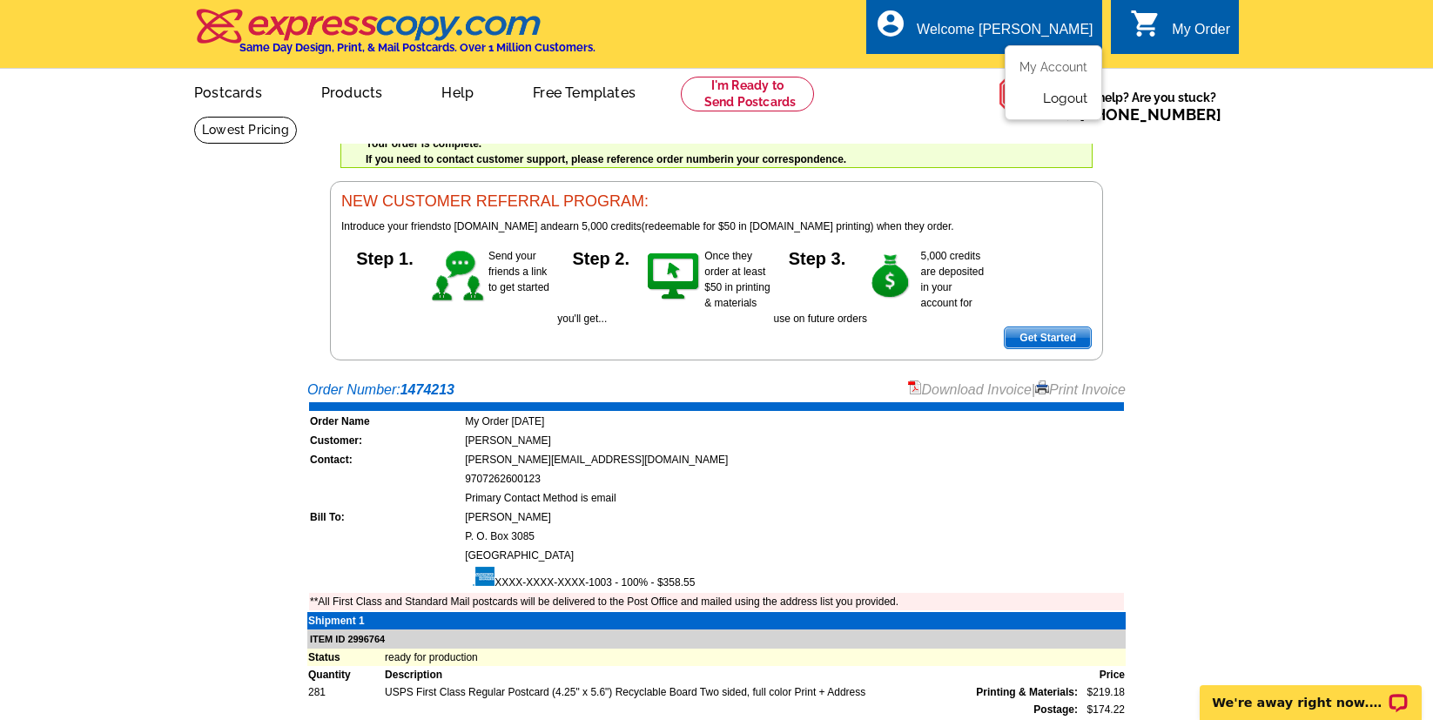
click at [1074, 99] on link "Logout" at bounding box center [1065, 99] width 44 height 16
